Goal: Find specific page/section: Find specific page/section

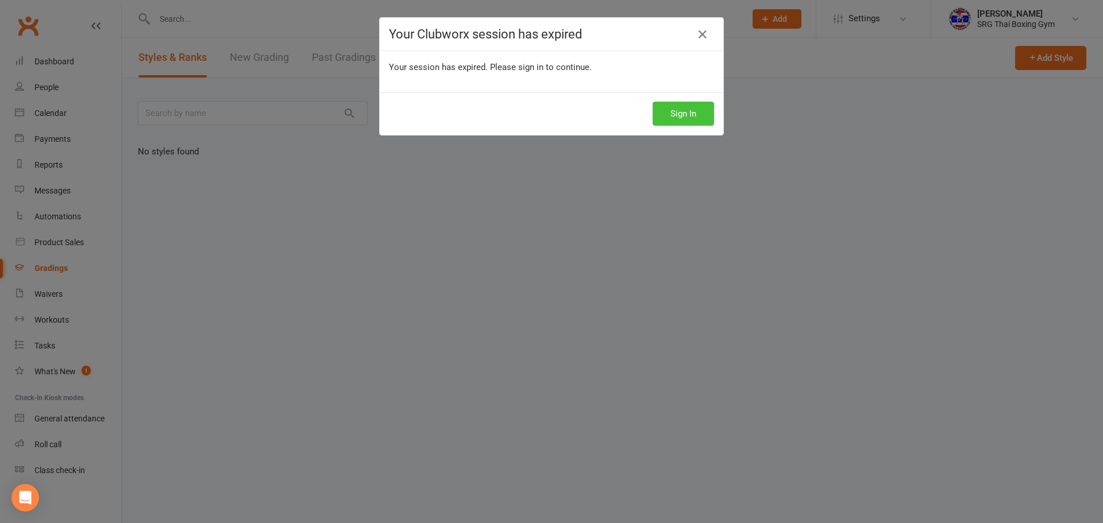
click at [676, 119] on button "Sign In" at bounding box center [682, 114] width 61 height 24
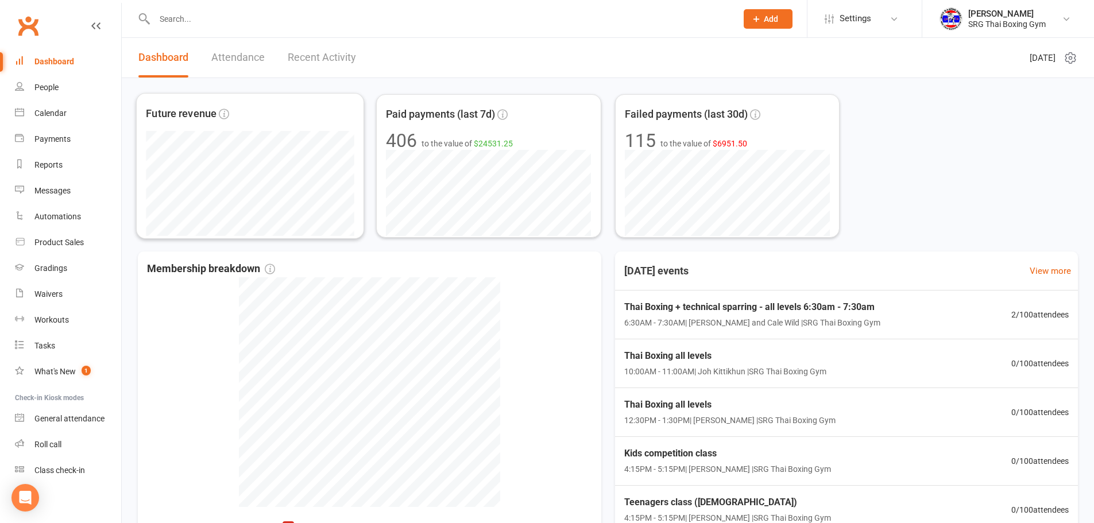
click at [301, 62] on link "Recent Activity" at bounding box center [322, 58] width 68 height 40
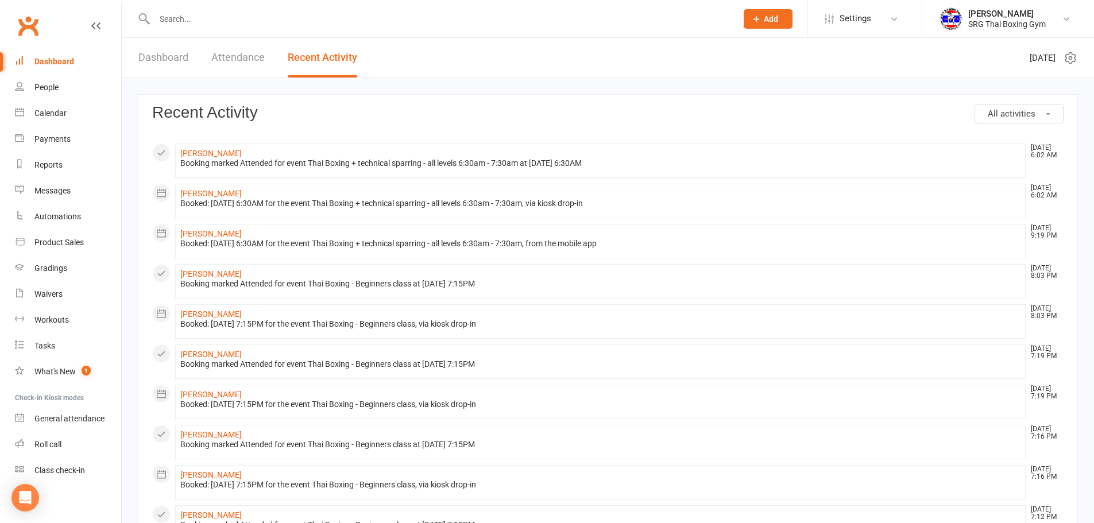
click at [179, 60] on link "Dashboard" at bounding box center [163, 58] width 50 height 40
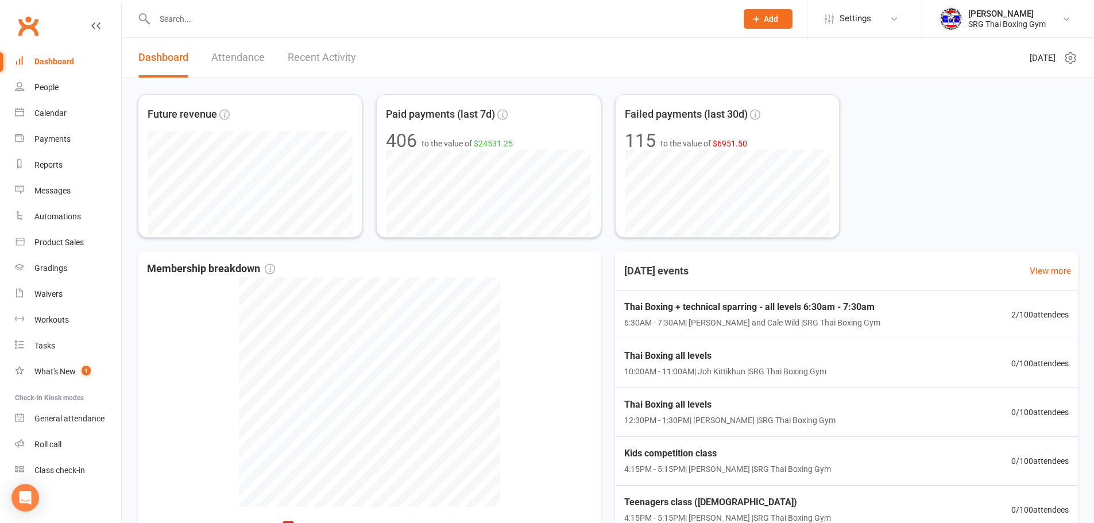
click at [260, 11] on input "text" at bounding box center [440, 19] width 578 height 16
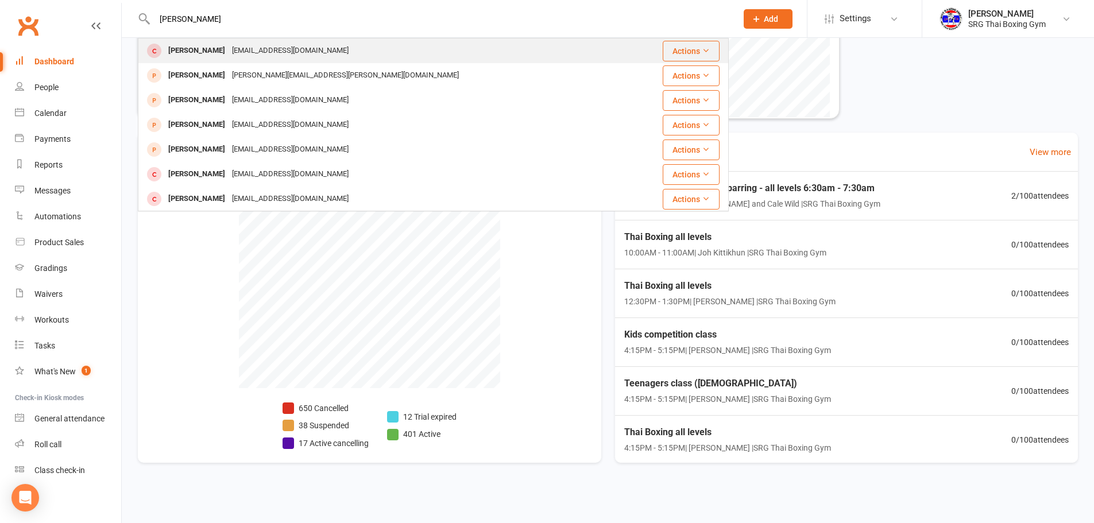
type input "jacob a"
click at [346, 55] on div "Jacob ABEL jacobabel89@gmail.com" at bounding box center [384, 51] width 490 height 24
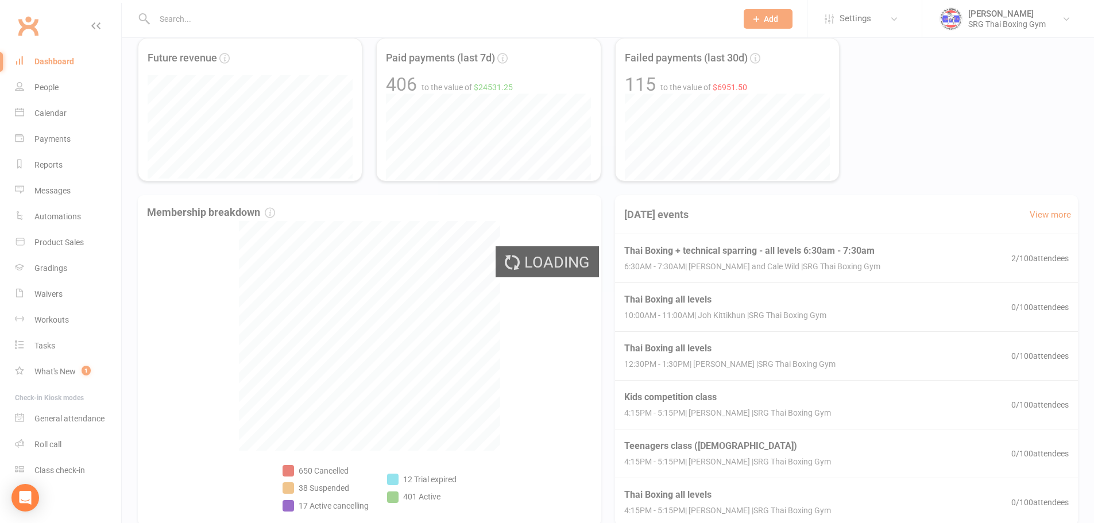
scroll to position [1, 0]
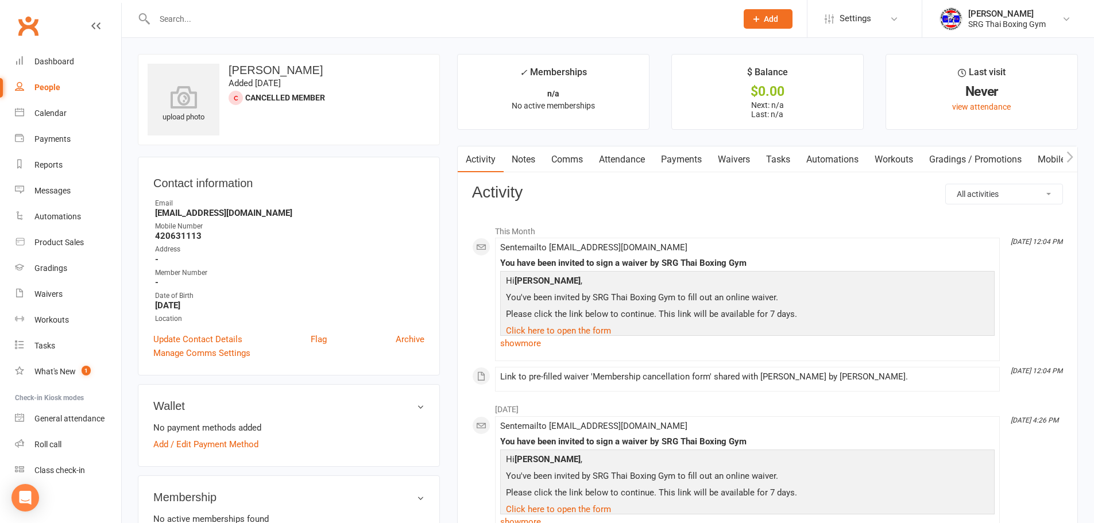
click at [351, 21] on input "text" at bounding box center [440, 19] width 578 height 16
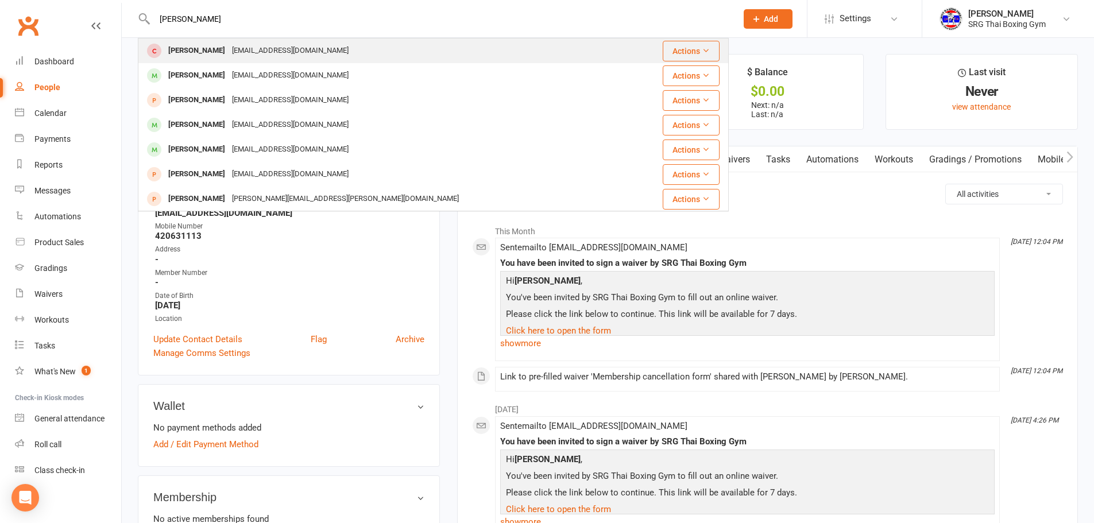
type input "abel"
click at [289, 40] on div "Jacob ABEL jacobabel89@gmail.com" at bounding box center [384, 51] width 490 height 24
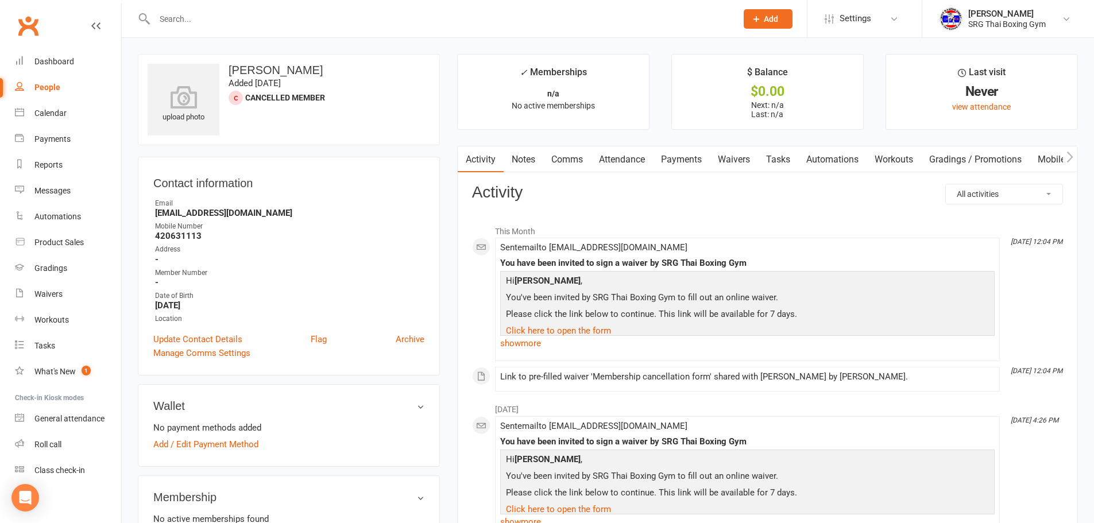
click at [687, 159] on link "Payments" at bounding box center [681, 159] width 57 height 26
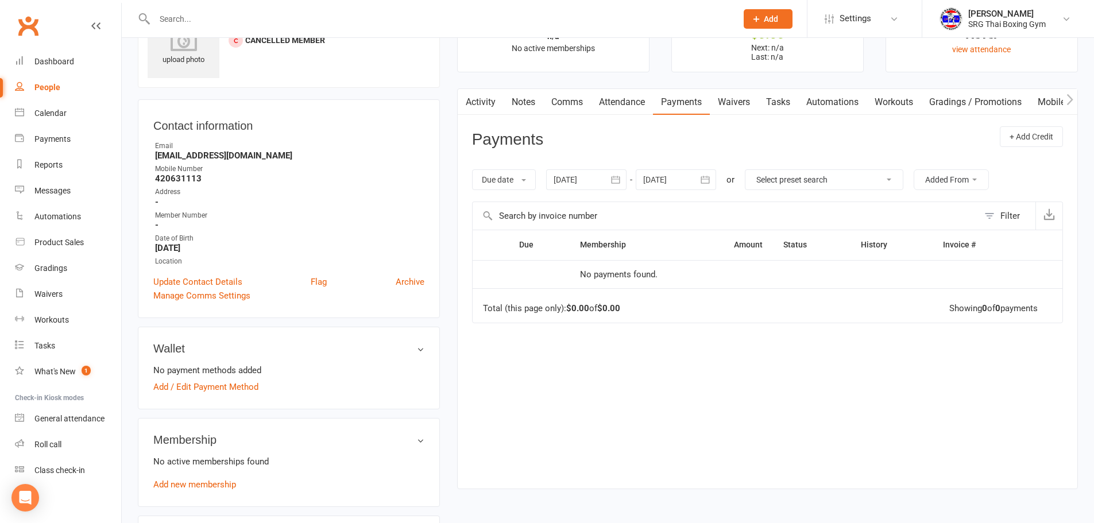
click at [501, 107] on link "Activity" at bounding box center [481, 102] width 46 height 26
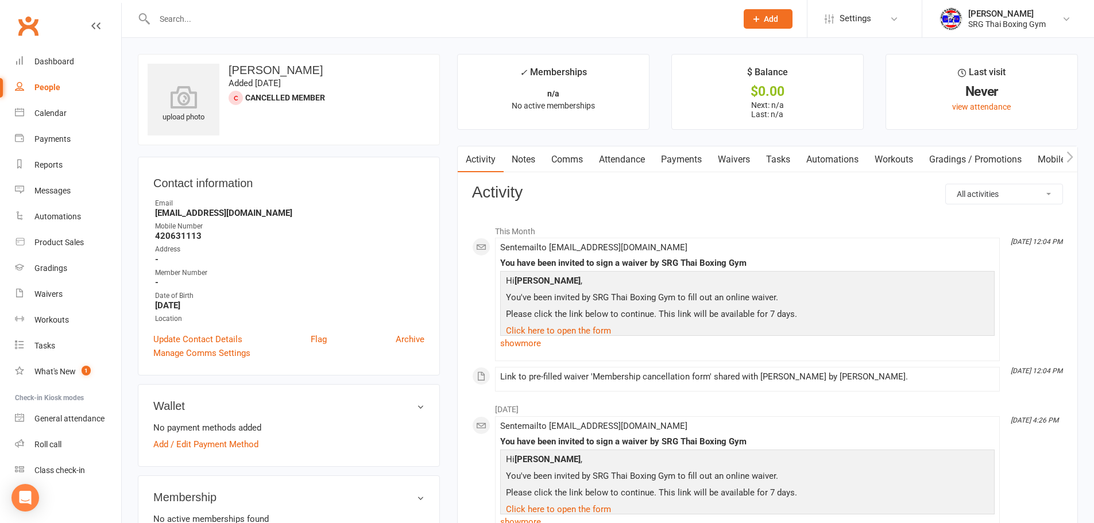
click at [684, 160] on link "Payments" at bounding box center [681, 159] width 57 height 26
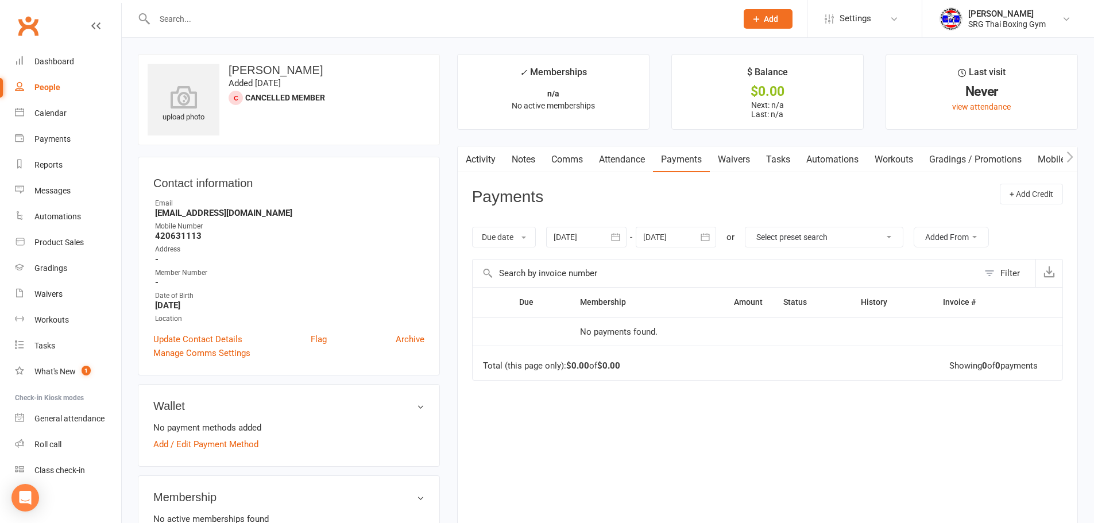
click at [729, 156] on link "Waivers" at bounding box center [734, 159] width 48 height 26
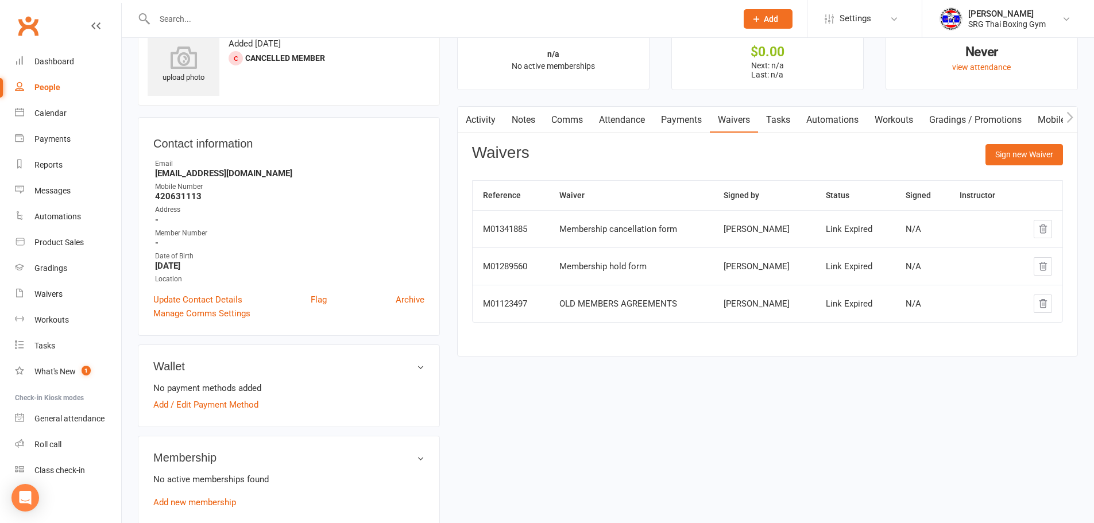
scroll to position [57, 0]
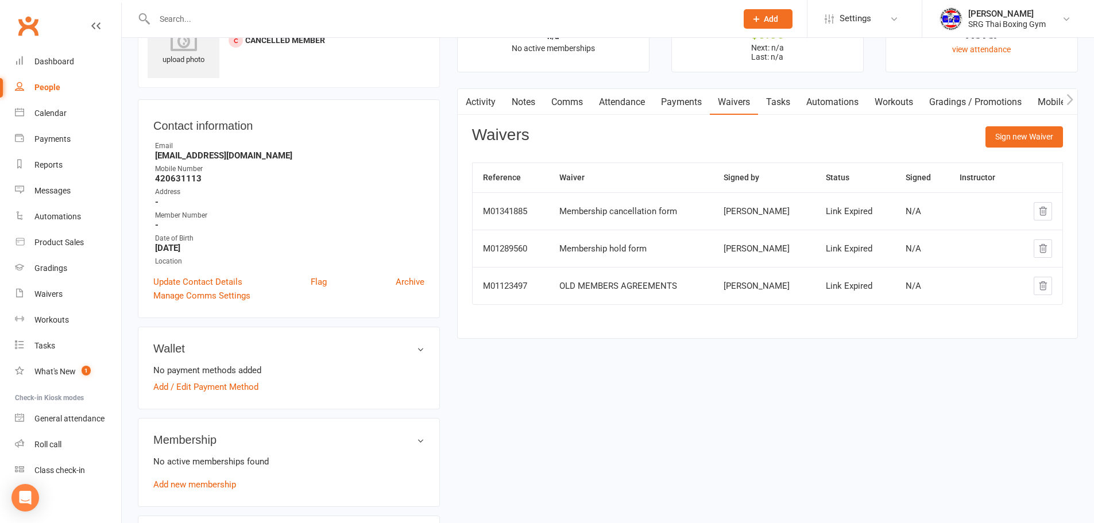
click at [612, 211] on div "Membership cancellation form" at bounding box center [630, 212] width 143 height 10
click at [889, 242] on td "Link Expired" at bounding box center [854, 248] width 79 height 37
click at [919, 223] on td "N/A" at bounding box center [922, 210] width 55 height 37
click at [985, 219] on td at bounding box center [982, 210] width 67 height 37
click at [962, 268] on td at bounding box center [982, 285] width 67 height 37
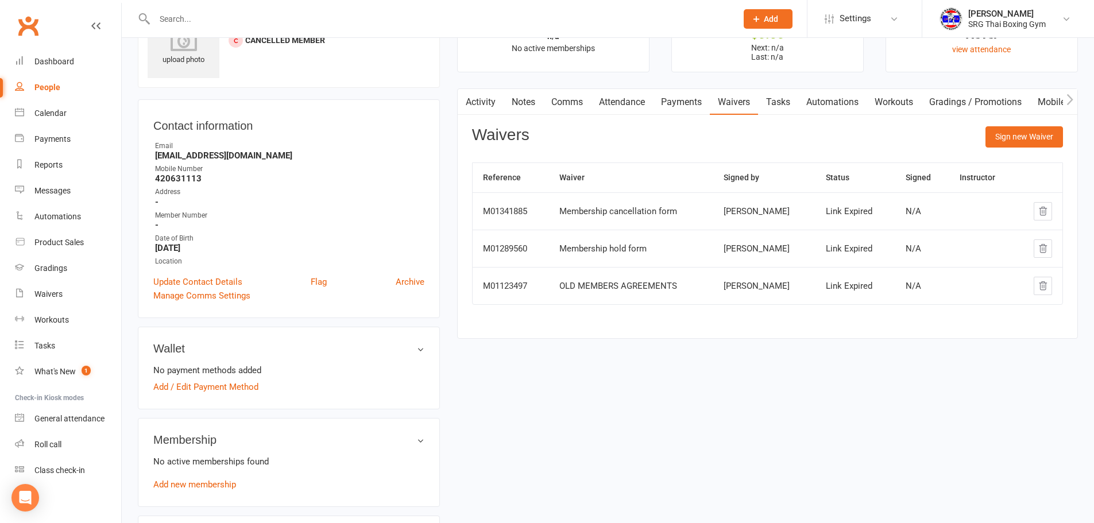
click at [517, 202] on td "M01341885" at bounding box center [511, 210] width 77 height 37
click at [497, 244] on div "M01289560" at bounding box center [511, 249] width 56 height 10
click at [511, 280] on td "M01123497" at bounding box center [511, 285] width 77 height 37
click at [601, 94] on link "Attendance" at bounding box center [622, 102] width 62 height 26
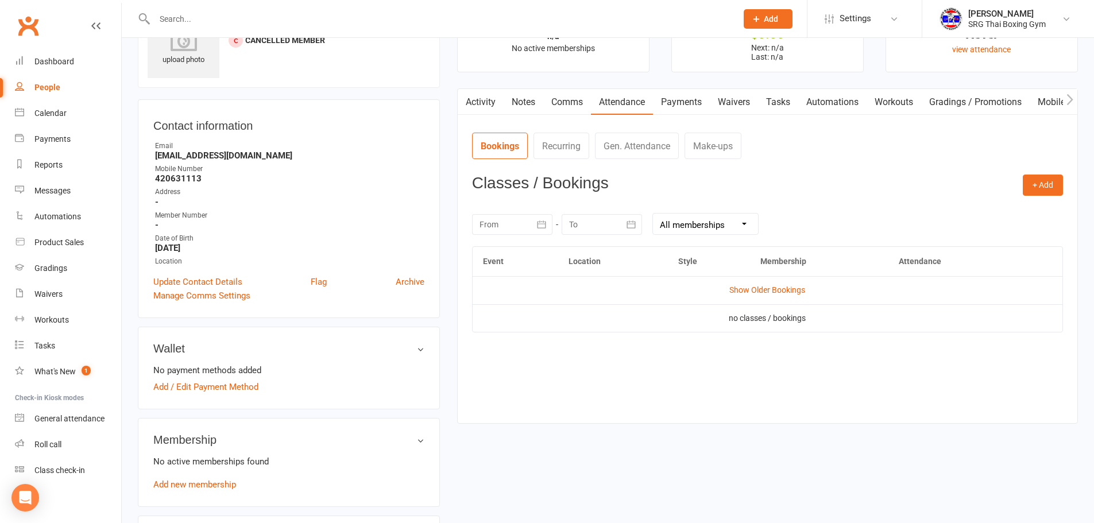
click at [694, 100] on link "Payments" at bounding box center [681, 102] width 57 height 26
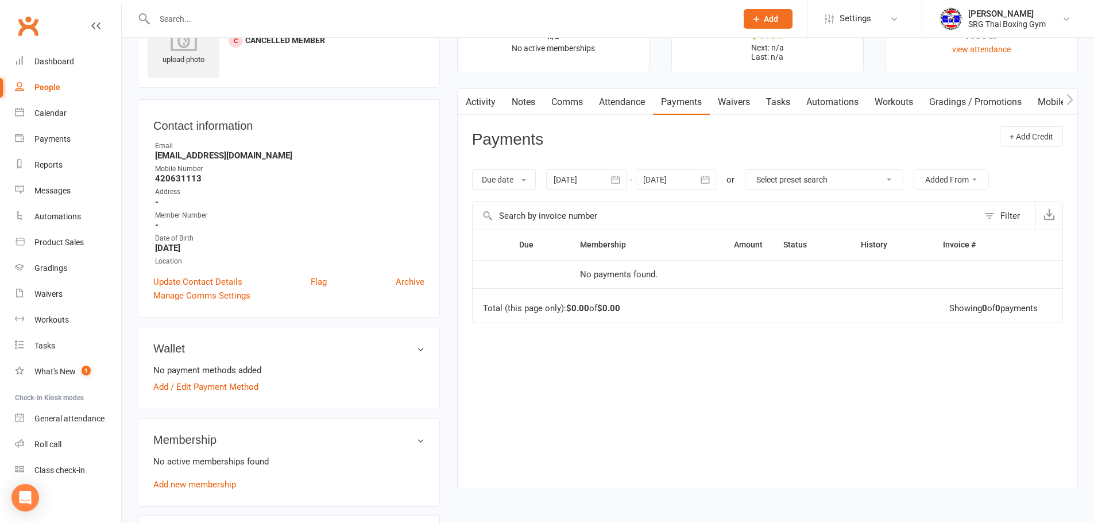
click at [751, 98] on link "Waivers" at bounding box center [734, 102] width 48 height 26
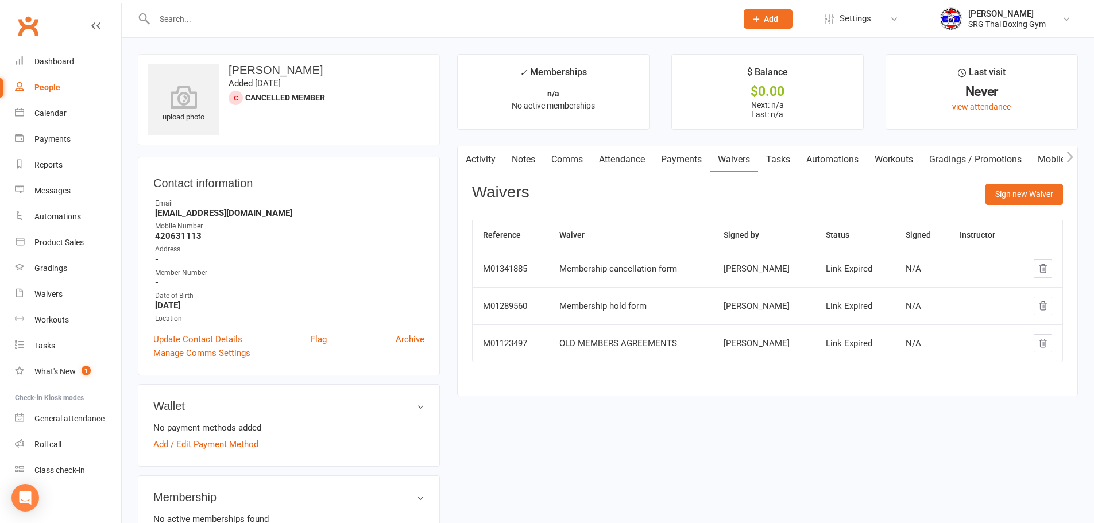
click at [269, 95] on span "Cancelled member" at bounding box center [285, 97] width 80 height 9
click at [373, 91] on div "upload photo Jacob ABEL Added 17 June, 2024 Cancelled member" at bounding box center [289, 99] width 302 height 91
click at [236, 17] on input "text" at bounding box center [440, 19] width 578 height 16
click at [71, 67] on link "Dashboard" at bounding box center [68, 62] width 106 height 26
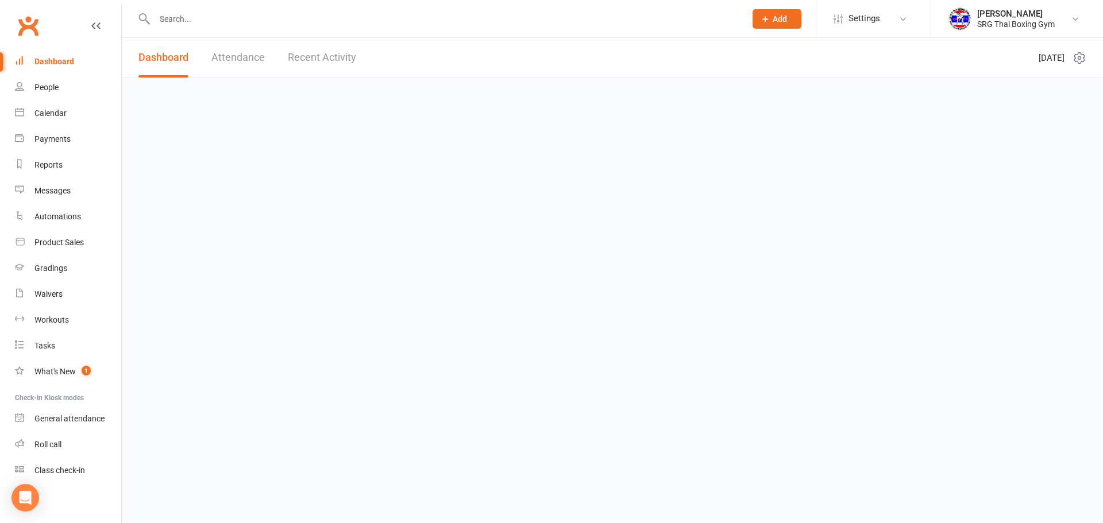
click at [69, 63] on div "Dashboard" at bounding box center [54, 61] width 40 height 9
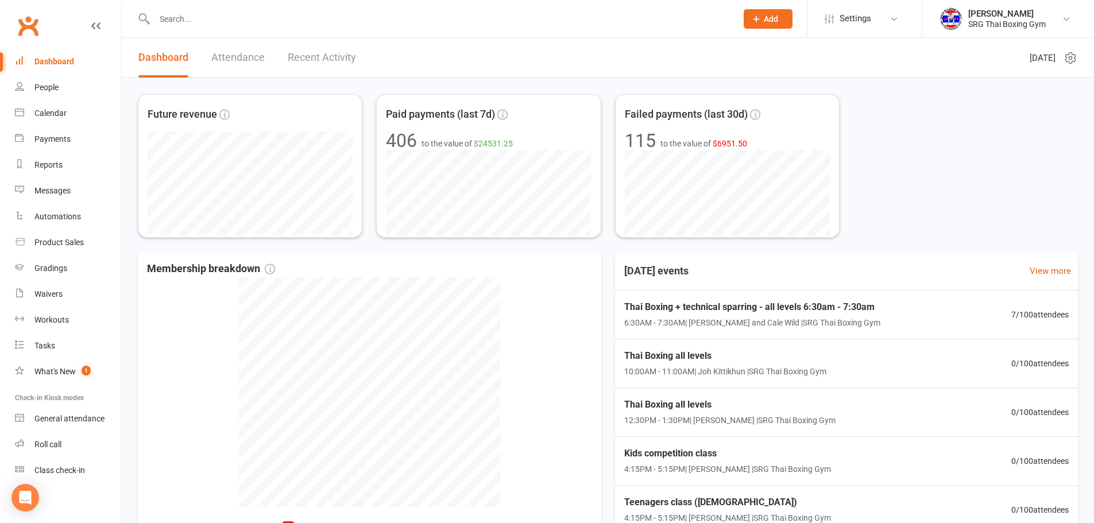
click at [332, 57] on link "Recent Activity" at bounding box center [322, 58] width 68 height 40
